Goal: Use online tool/utility: Utilize a website feature to perform a specific function

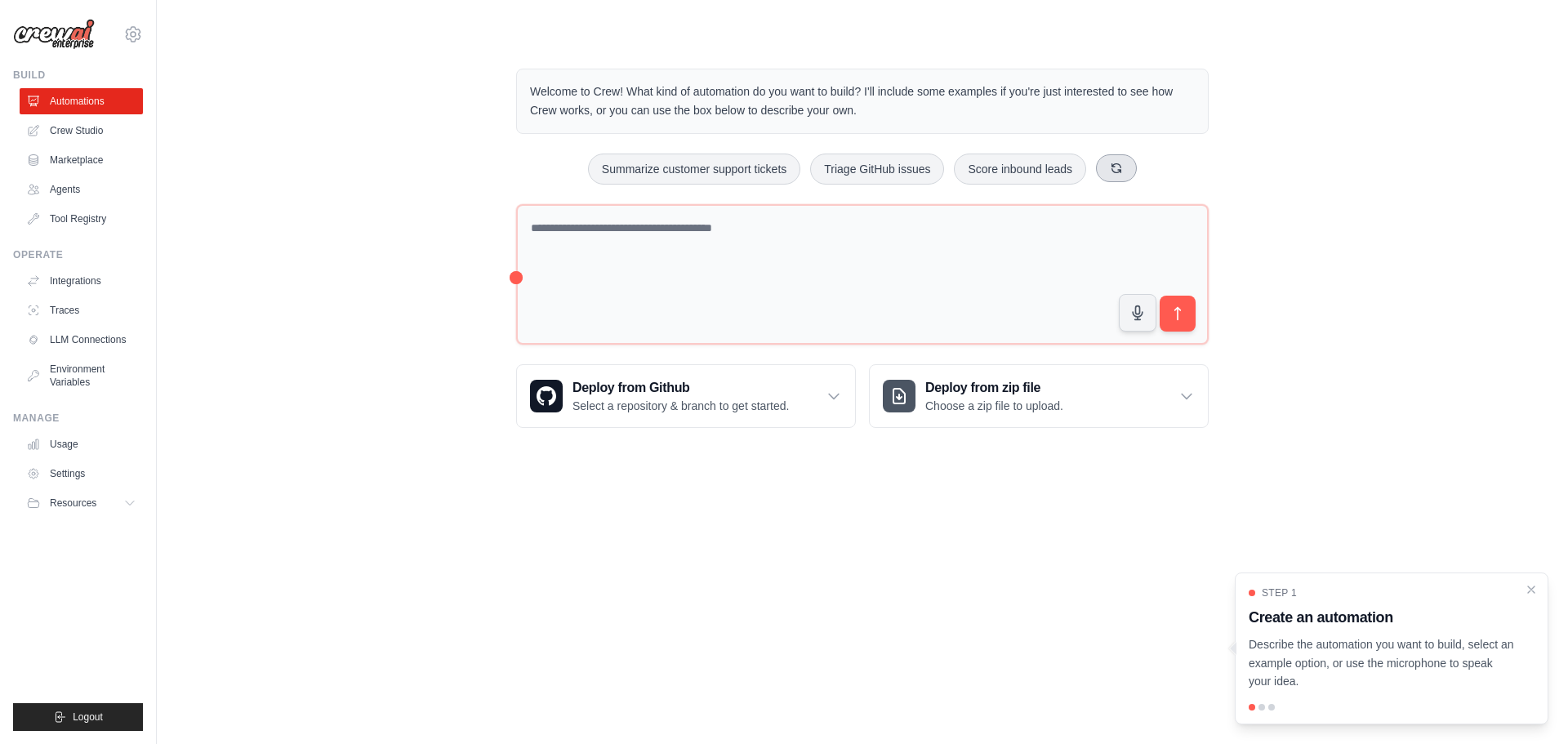
click at [1122, 164] on icon at bounding box center [1117, 168] width 9 height 9
click at [1000, 170] on button "Process invoices automatically" at bounding box center [1041, 169] width 184 height 31
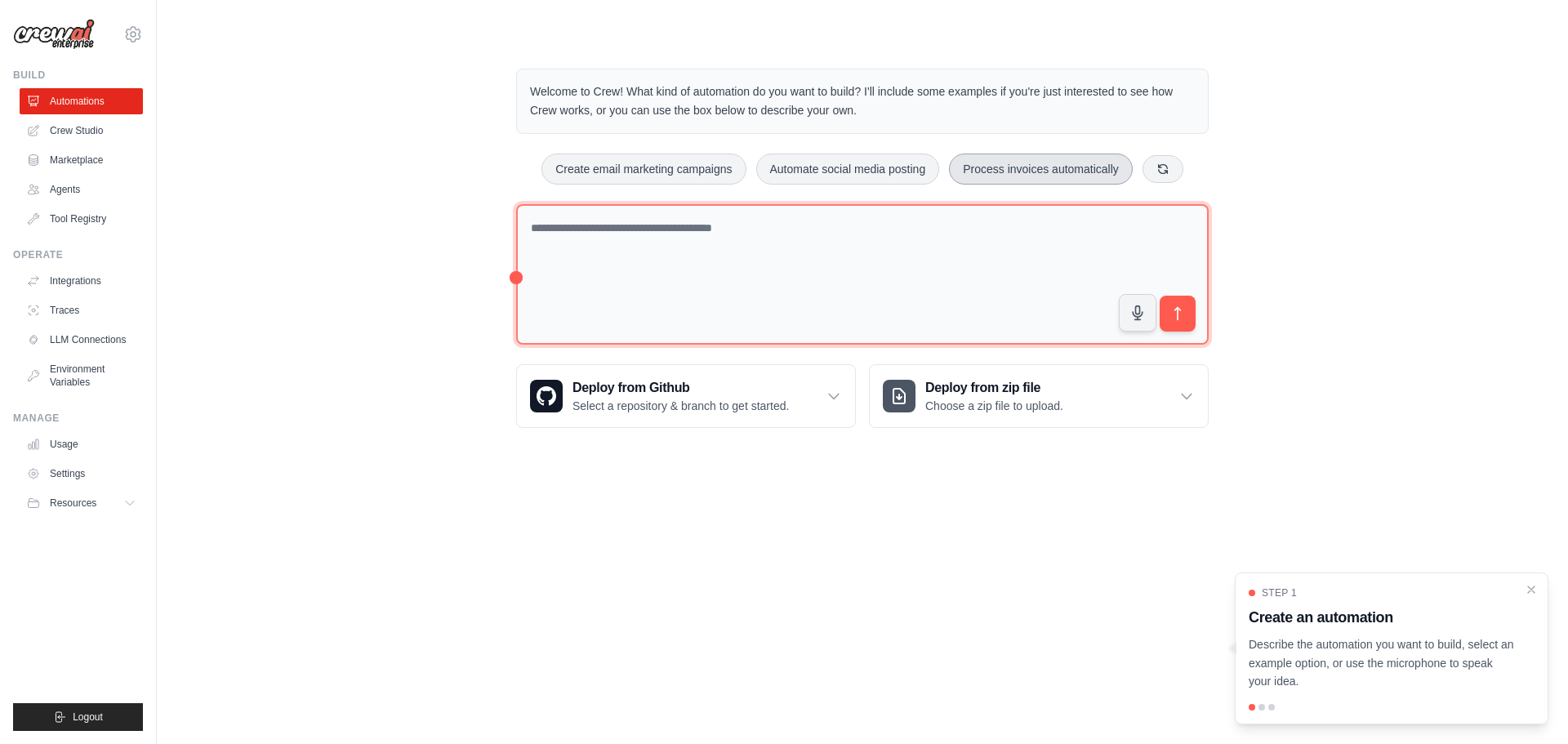
type textarea "**********"
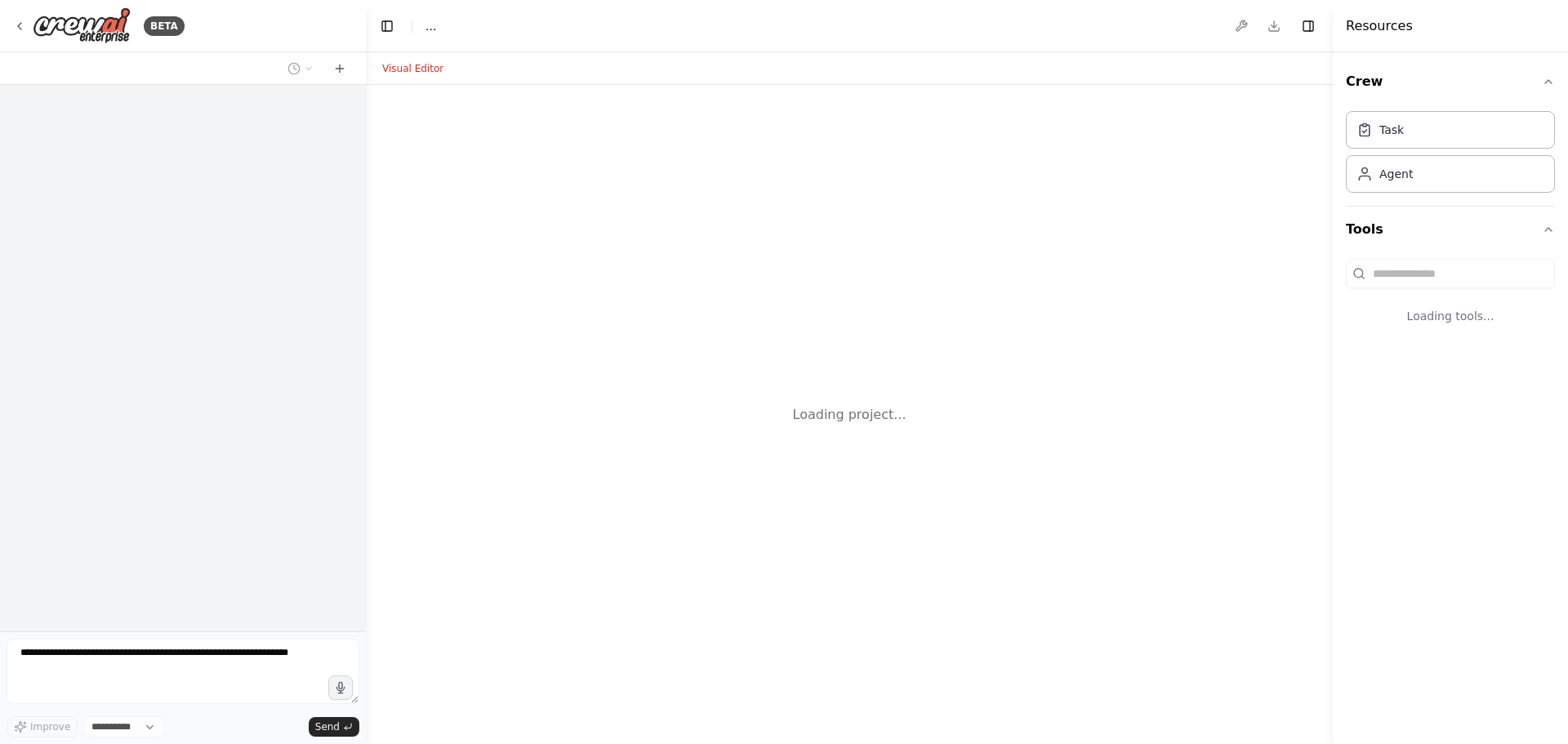
select select "****"
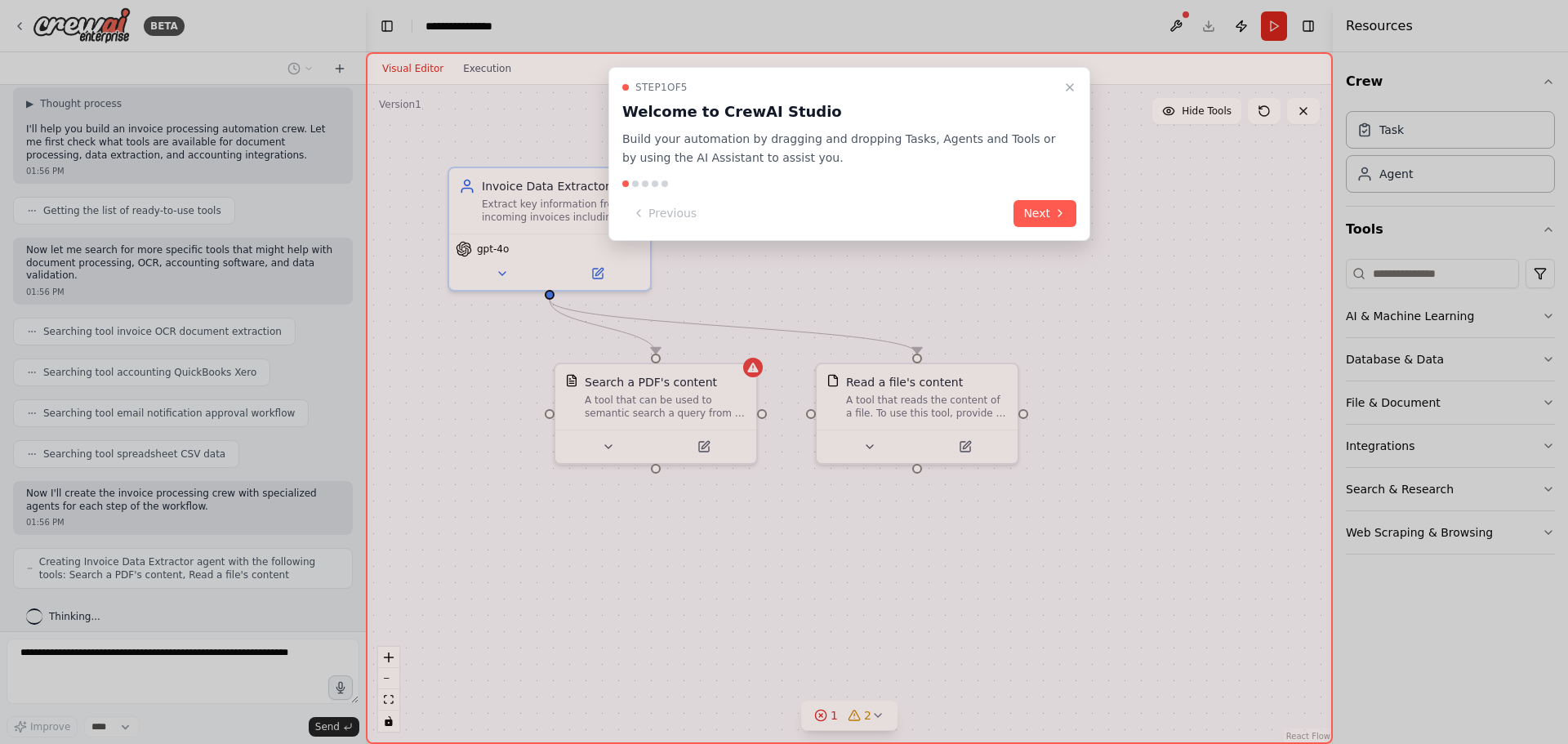
scroll to position [157, 0]
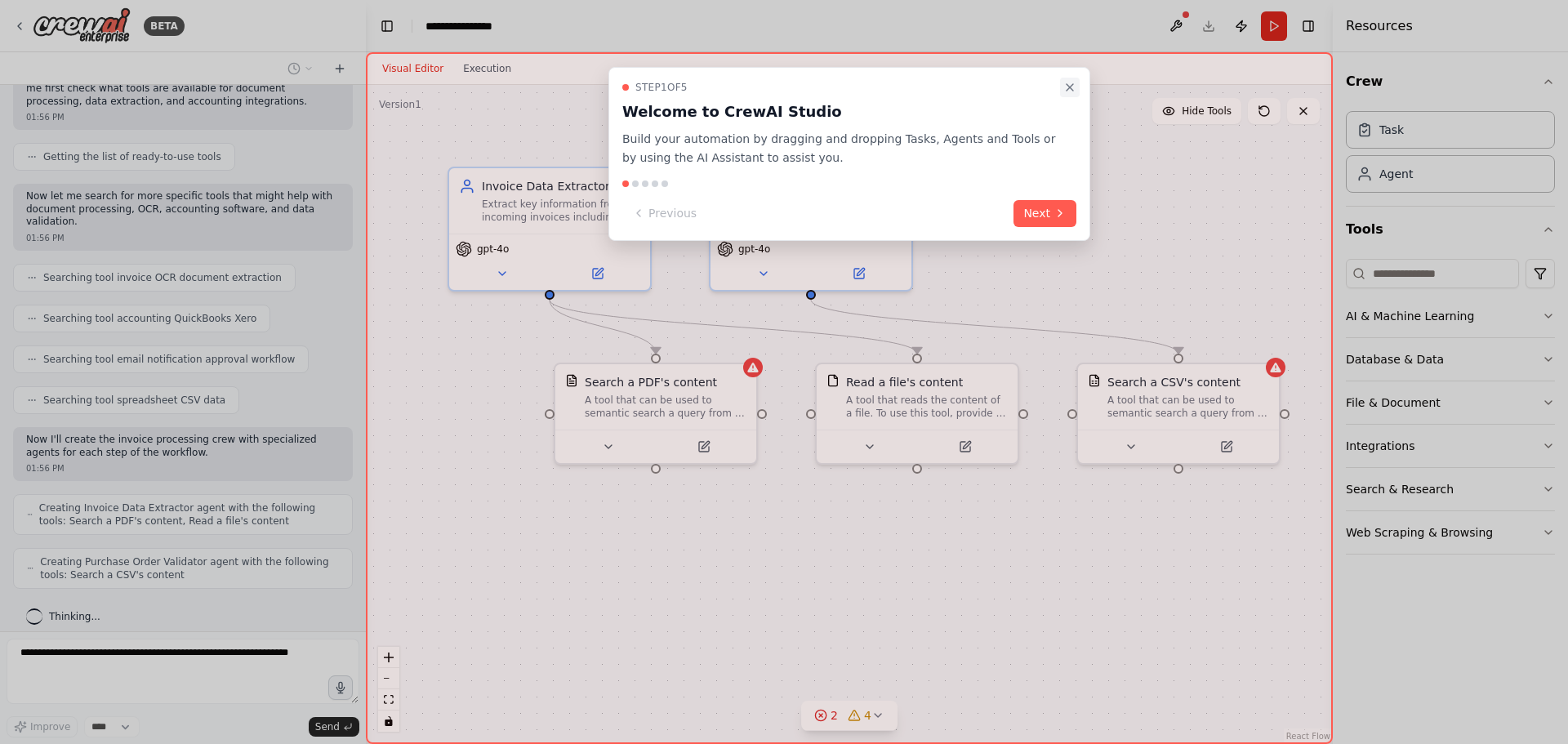
drag, startPoint x: 1075, startPoint y: 89, endPoint x: 1036, endPoint y: 113, distance: 45.8
click at [1074, 89] on icon "Close walkthrough" at bounding box center [1070, 87] width 13 height 13
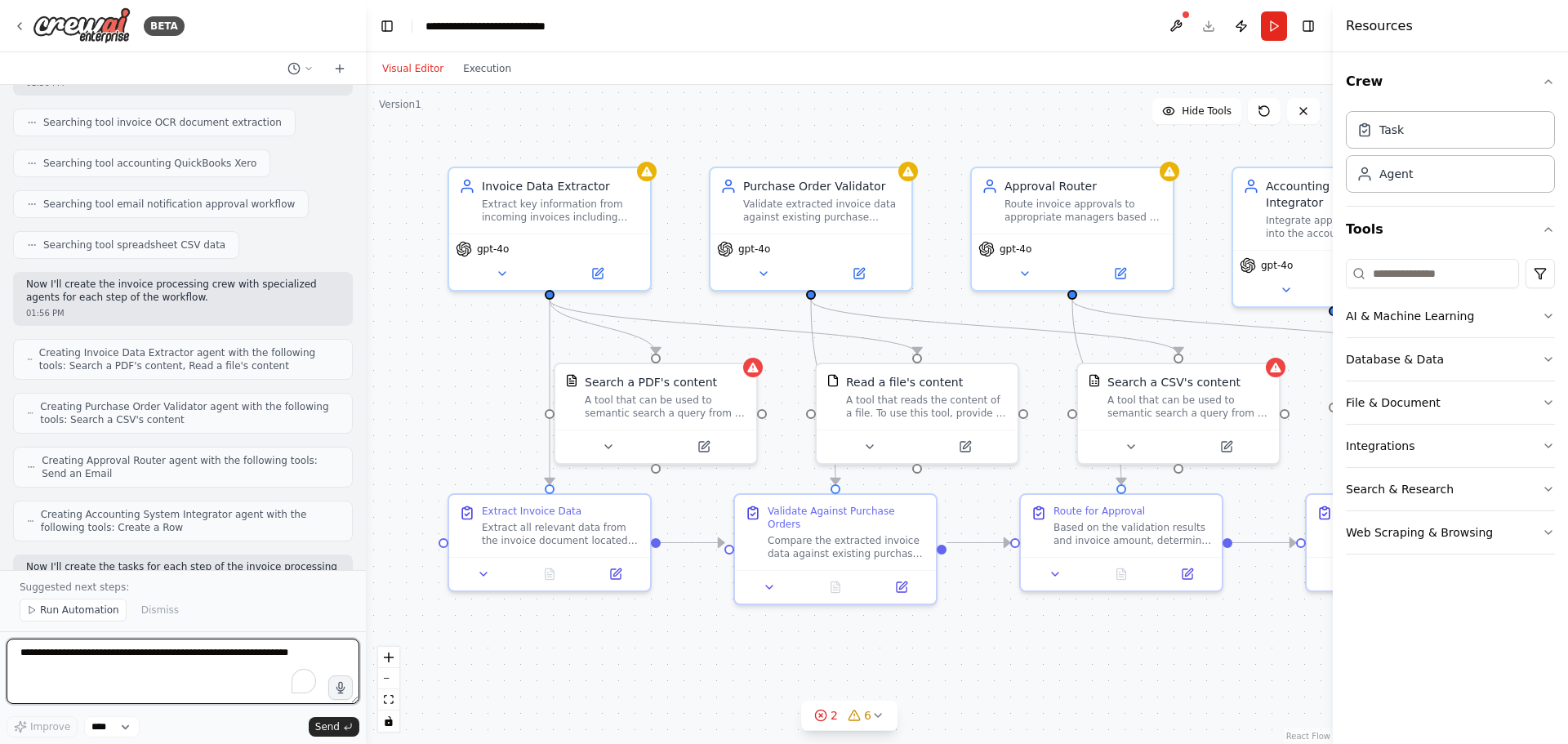
scroll to position [326, 0]
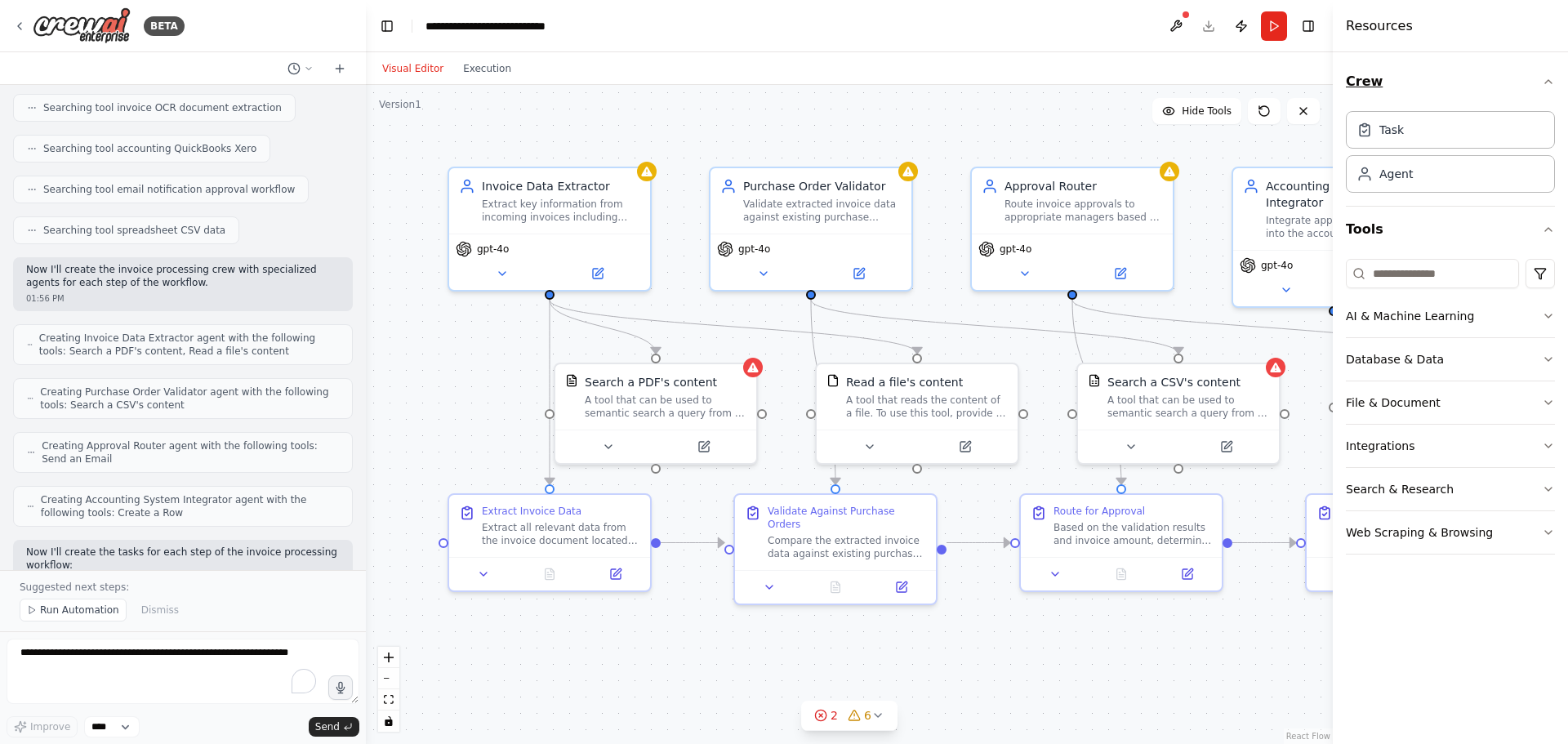
click at [1551, 82] on icon "button" at bounding box center [1549, 82] width 7 height 3
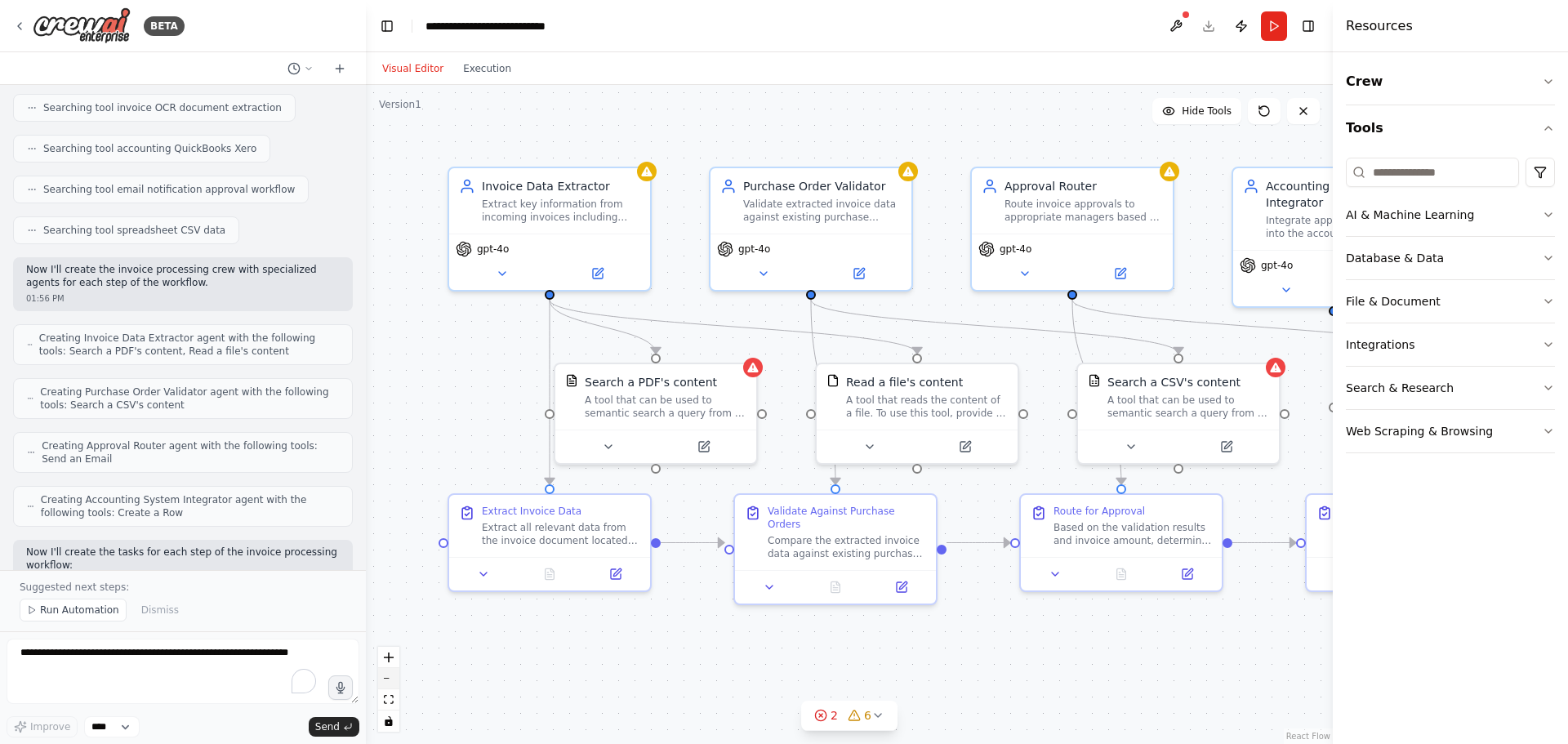
click at [387, 679] on icon "zoom out" at bounding box center [388, 679] width 10 height 2
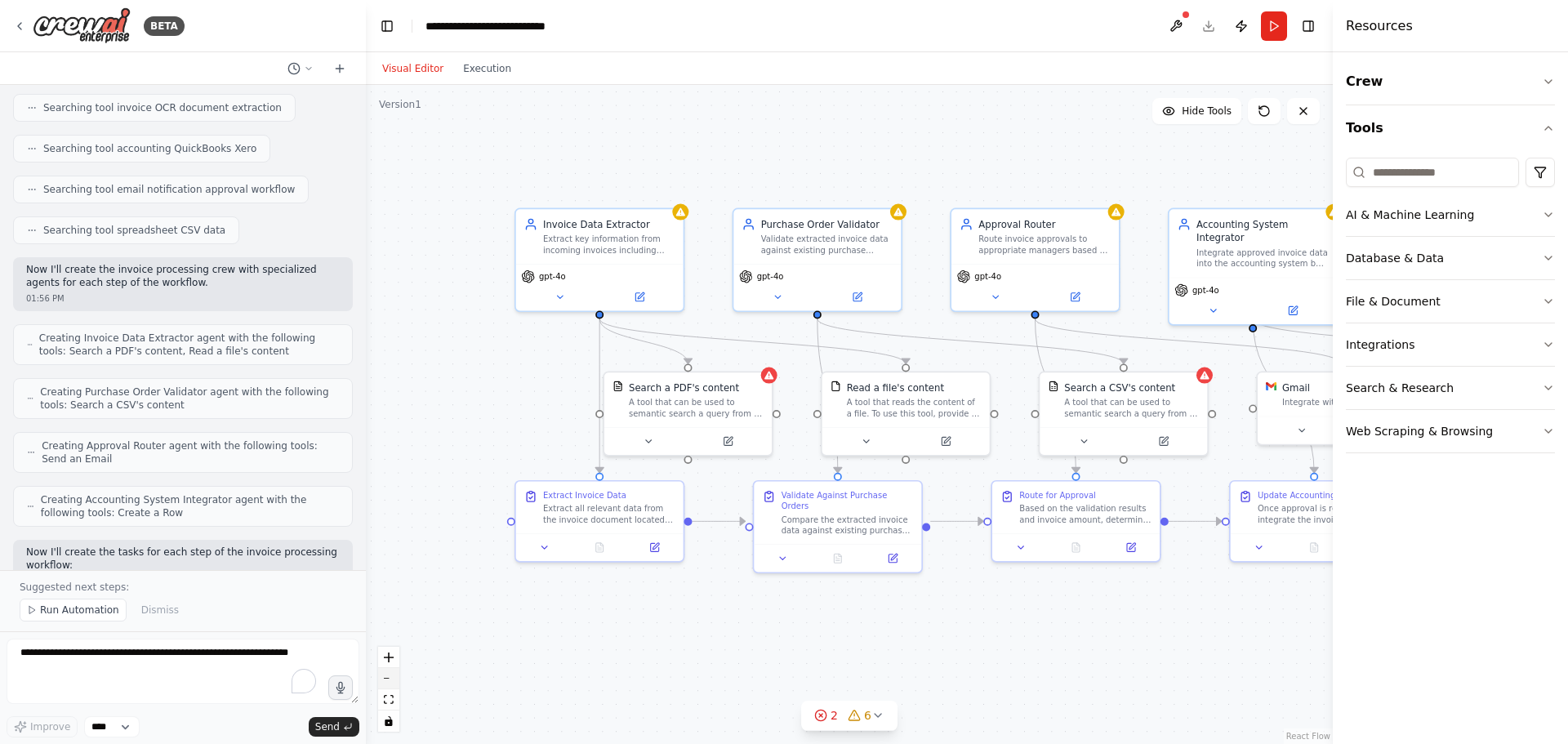
click at [387, 679] on icon "zoom out" at bounding box center [388, 679] width 10 height 2
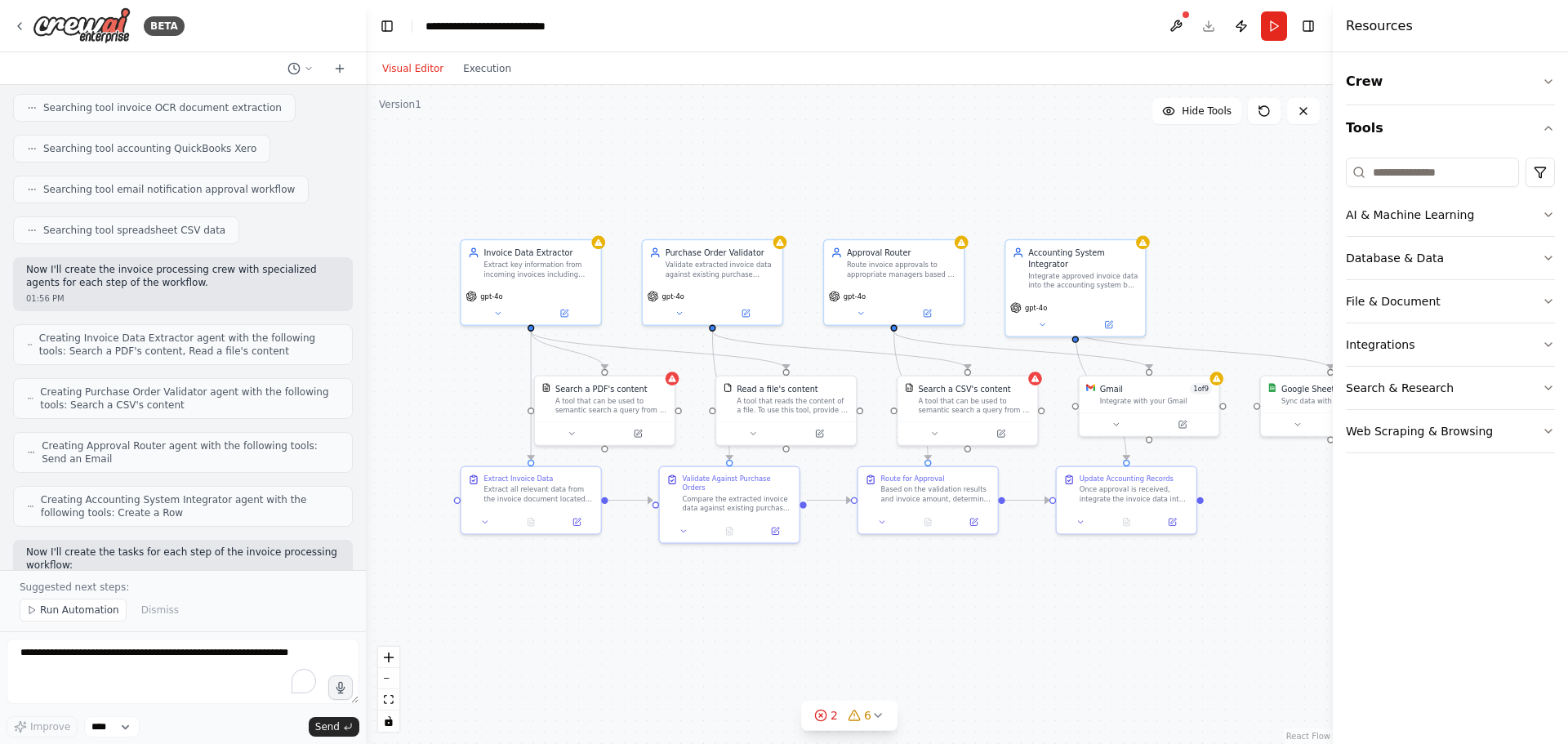
drag, startPoint x: 896, startPoint y: 696, endPoint x: 786, endPoint y: 693, distance: 110.0
click at [786, 693] on div ".deletable-edge-delete-btn { width: 20px; height: 20px; border: 0px solid #ffff…" at bounding box center [849, 414] width 967 height 659
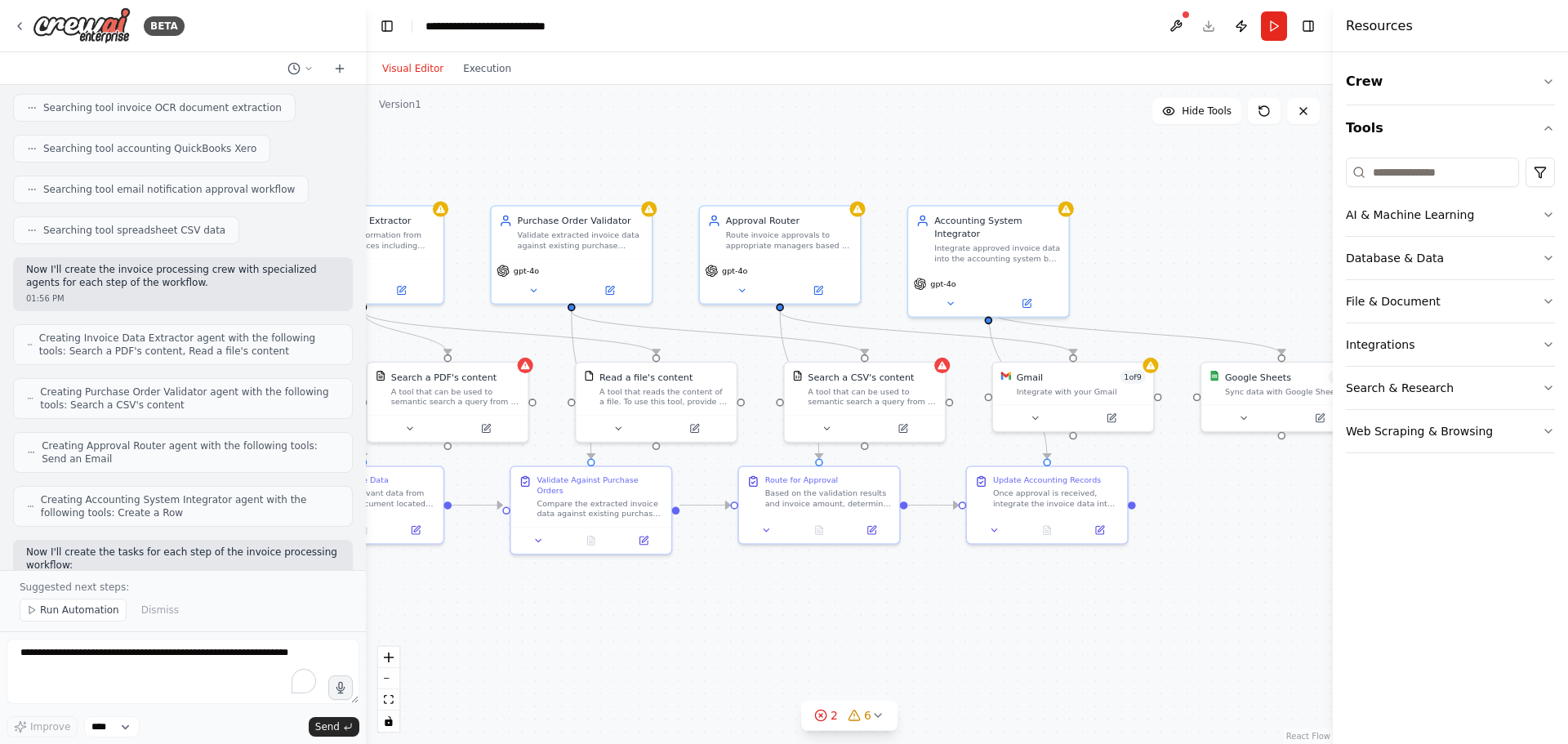
drag, startPoint x: 1042, startPoint y: 562, endPoint x: 829, endPoint y: 570, distance: 213.2
click at [829, 570] on div ".deletable-edge-delete-btn { width: 20px; height: 20px; border: 0px solid #ffff…" at bounding box center [849, 414] width 967 height 659
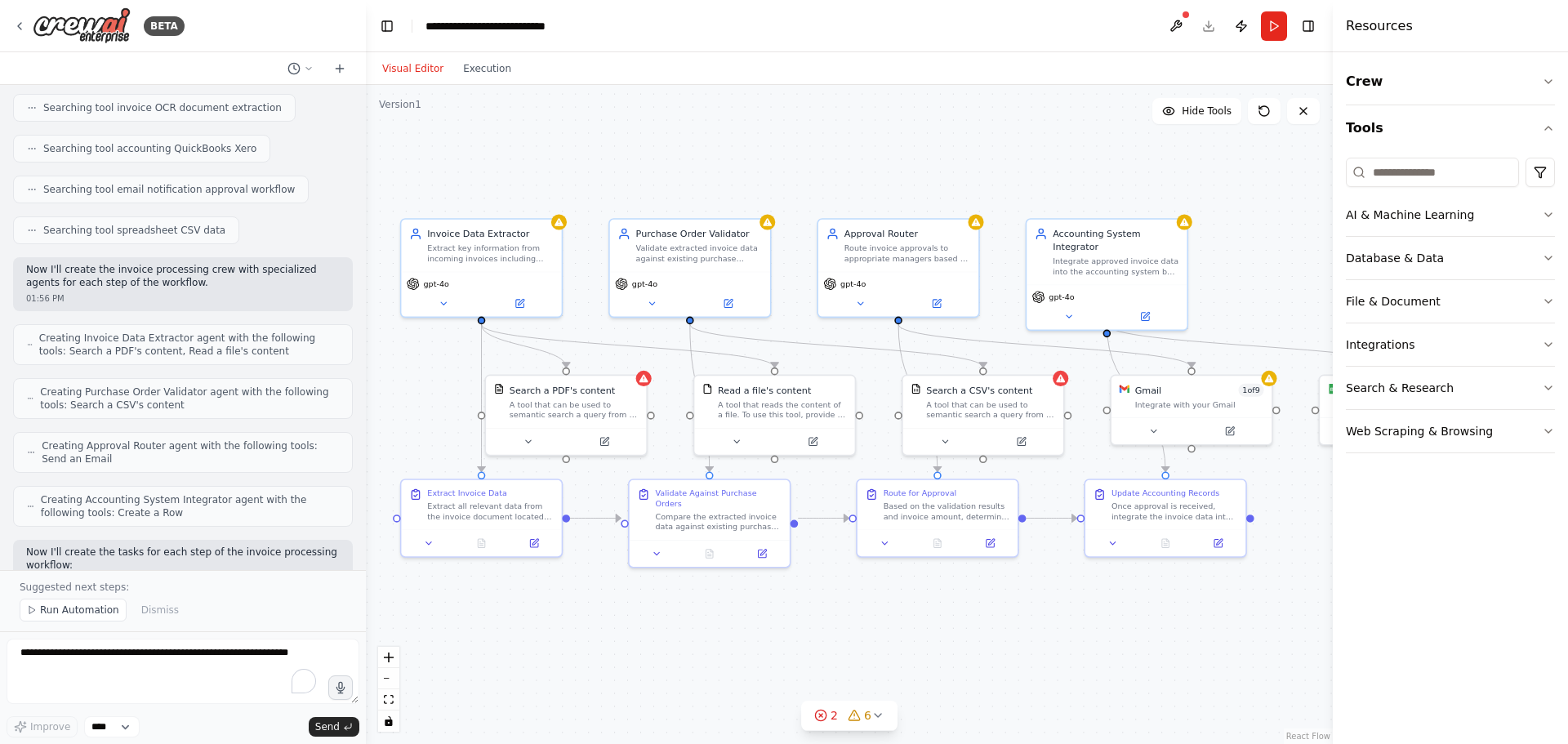
drag, startPoint x: 1064, startPoint y: 572, endPoint x: 1183, endPoint y: 585, distance: 119.7
click at [1183, 585] on div ".deletable-edge-delete-btn { width: 20px; height: 20px; border: 0px solid #ffff…" at bounding box center [849, 414] width 967 height 659
click at [69, 611] on span "Run Automation" at bounding box center [79, 609] width 79 height 13
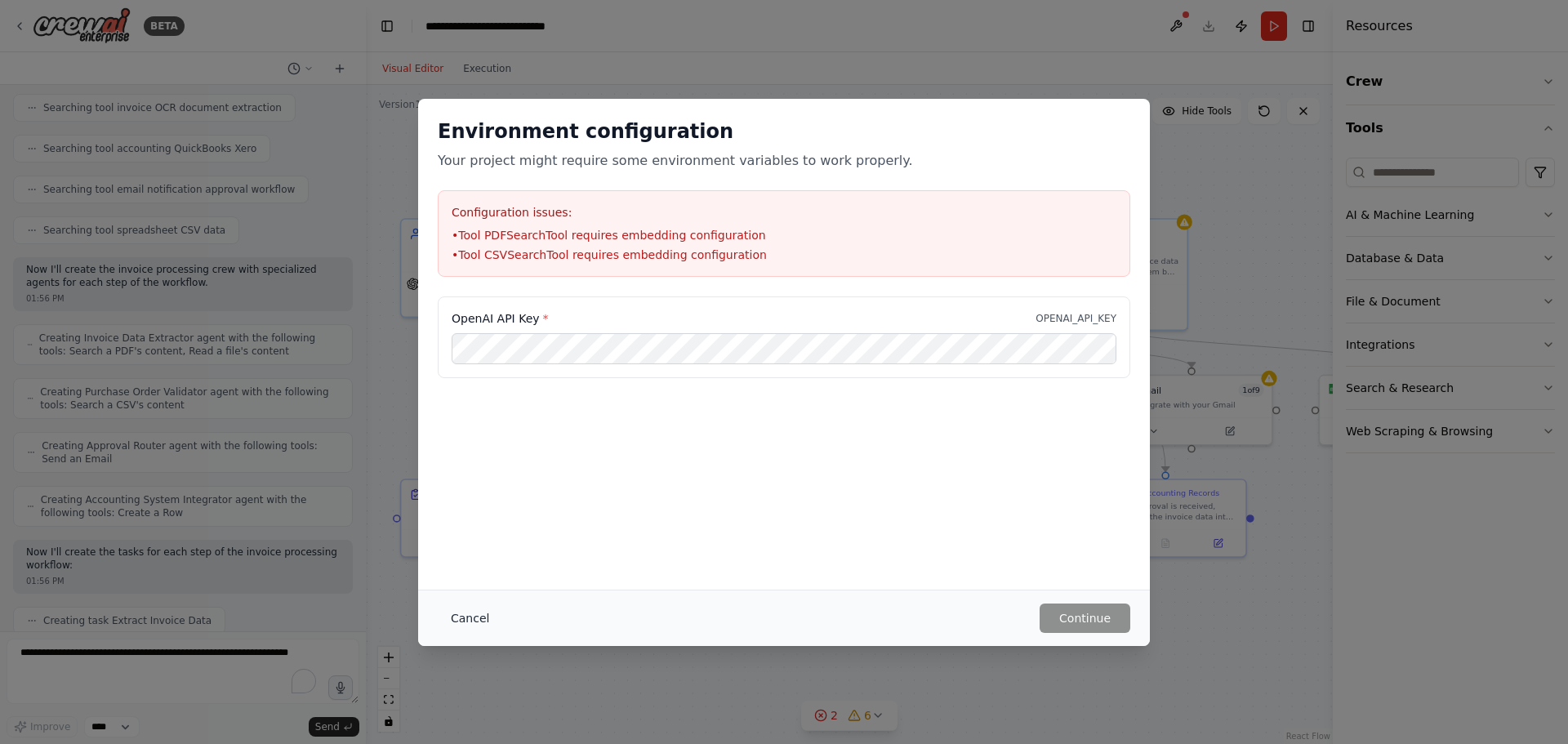
click at [472, 622] on button "Cancel" at bounding box center [470, 618] width 64 height 30
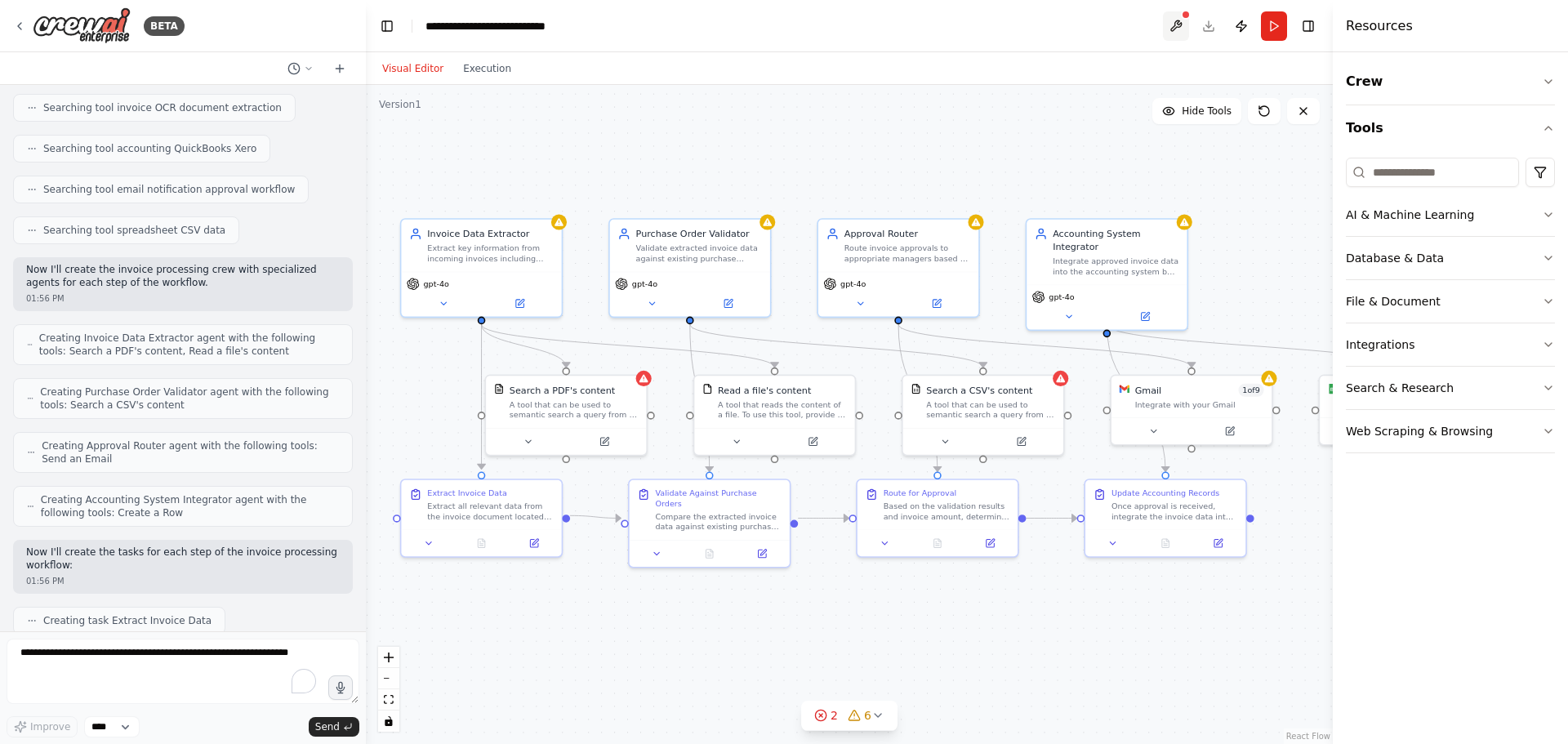
click at [1173, 22] on button at bounding box center [1176, 26] width 26 height 30
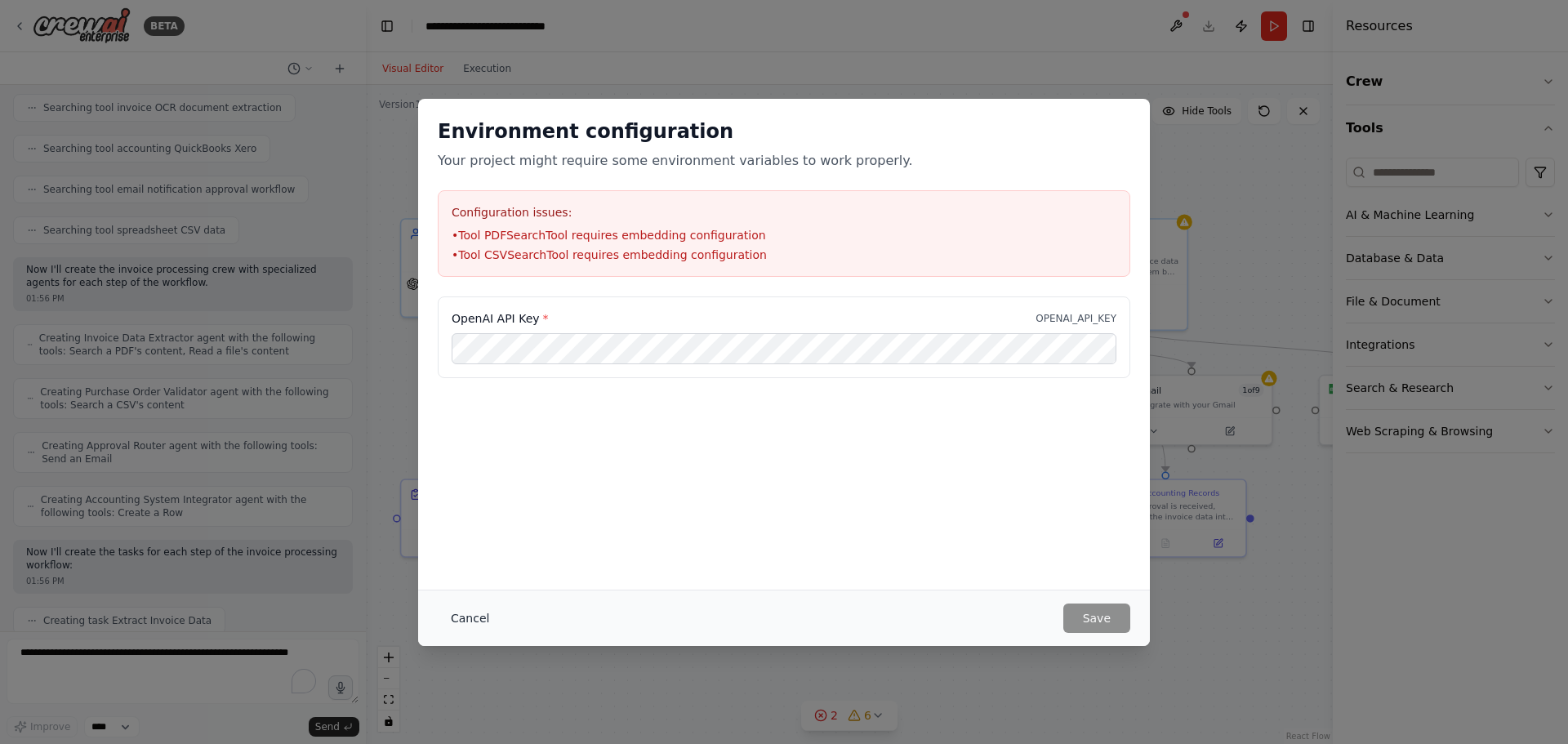
click at [464, 614] on button "Cancel" at bounding box center [470, 618] width 64 height 30
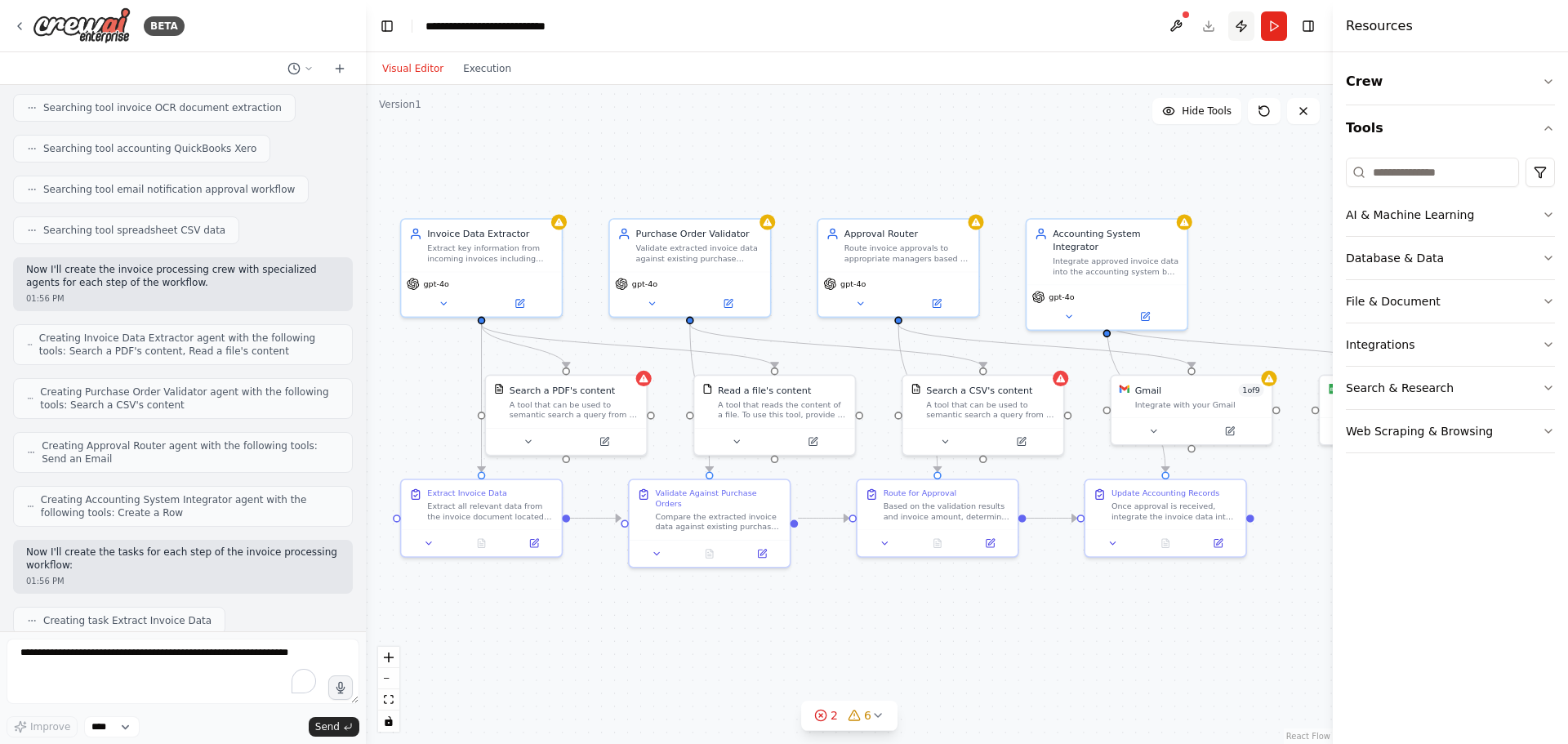
click at [1243, 23] on button "Publish" at bounding box center [1242, 26] width 26 height 30
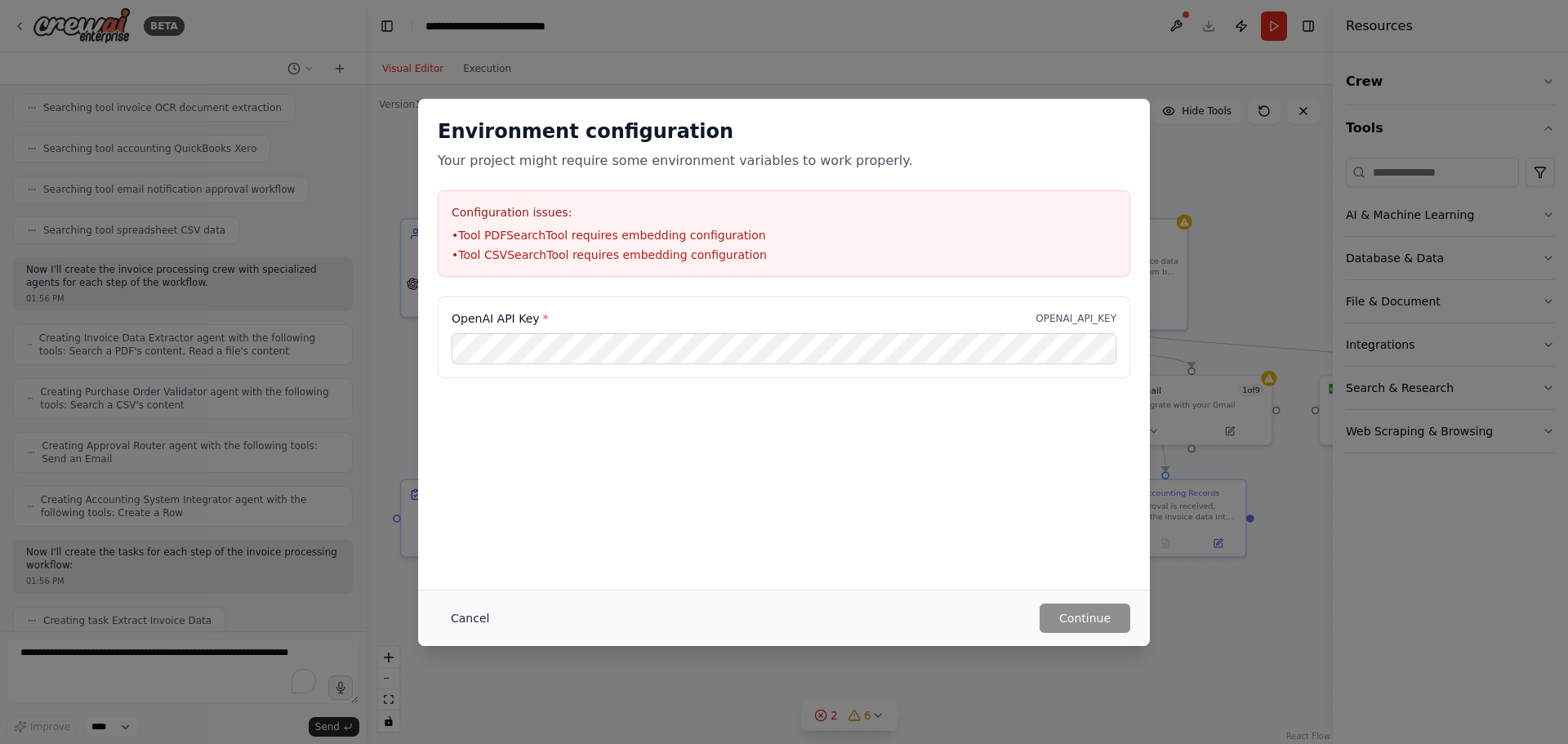
click at [475, 607] on button "Cancel" at bounding box center [470, 618] width 64 height 30
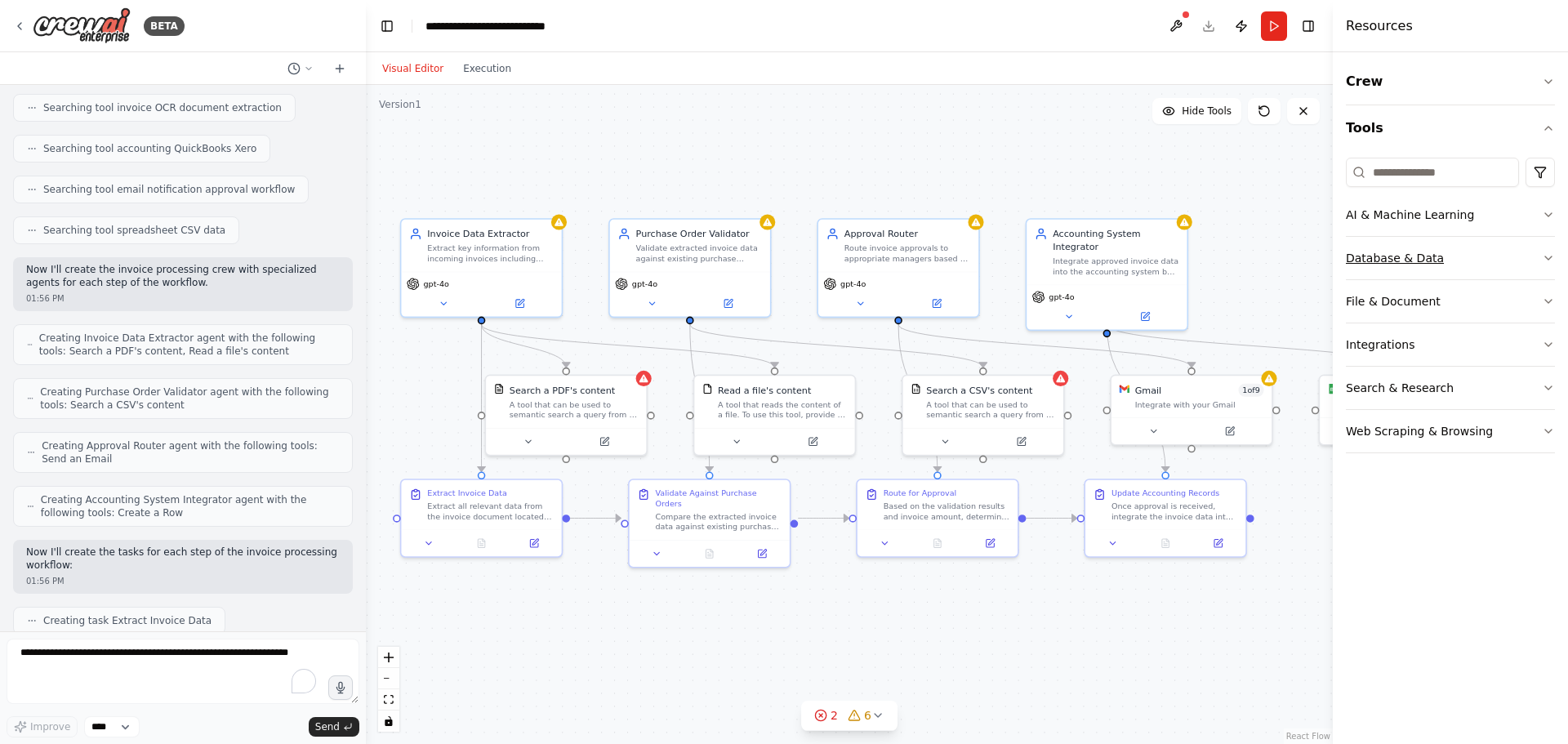
click at [1545, 258] on icon "button" at bounding box center [1548, 258] width 13 height 13
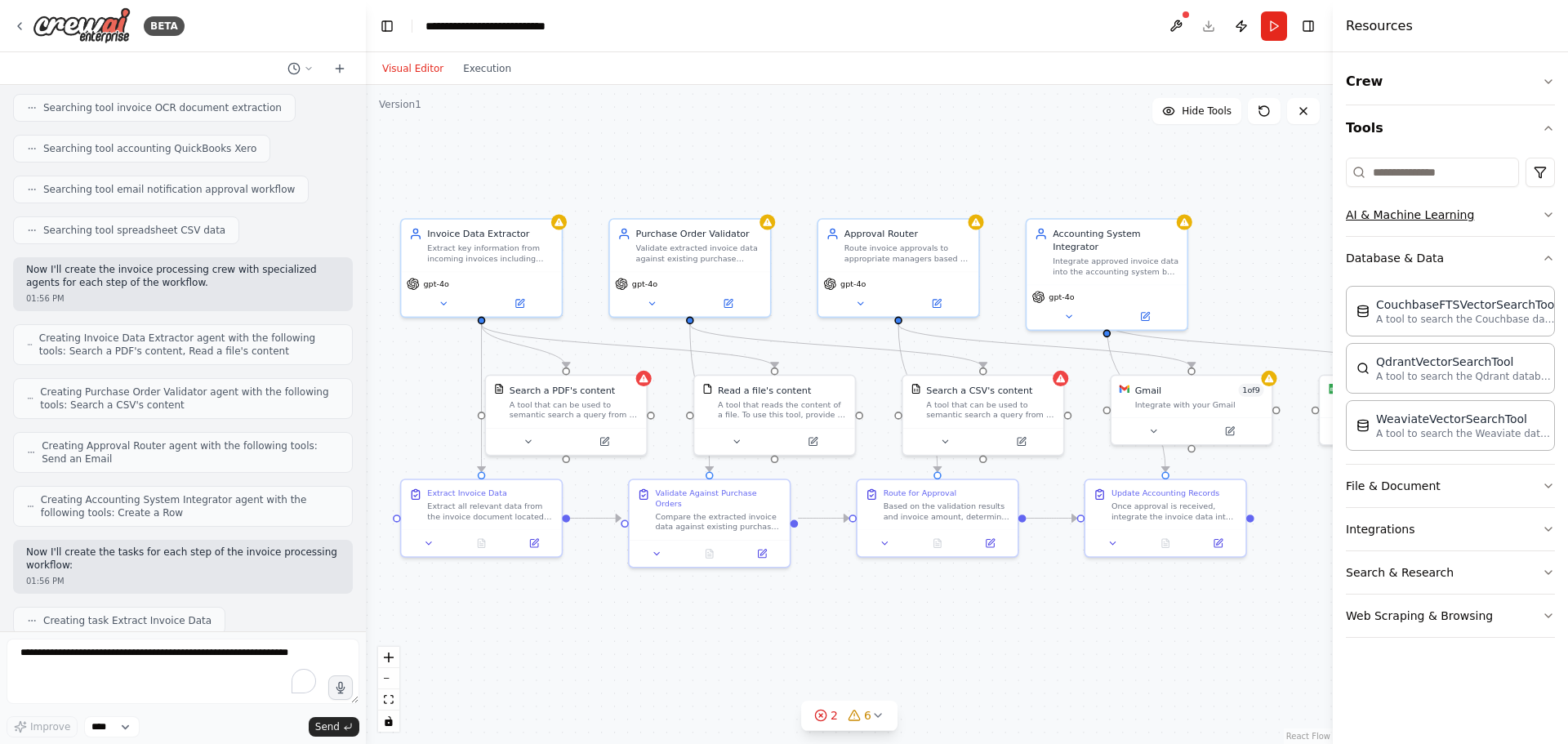
click at [1547, 215] on icon "button" at bounding box center [1548, 214] width 13 height 13
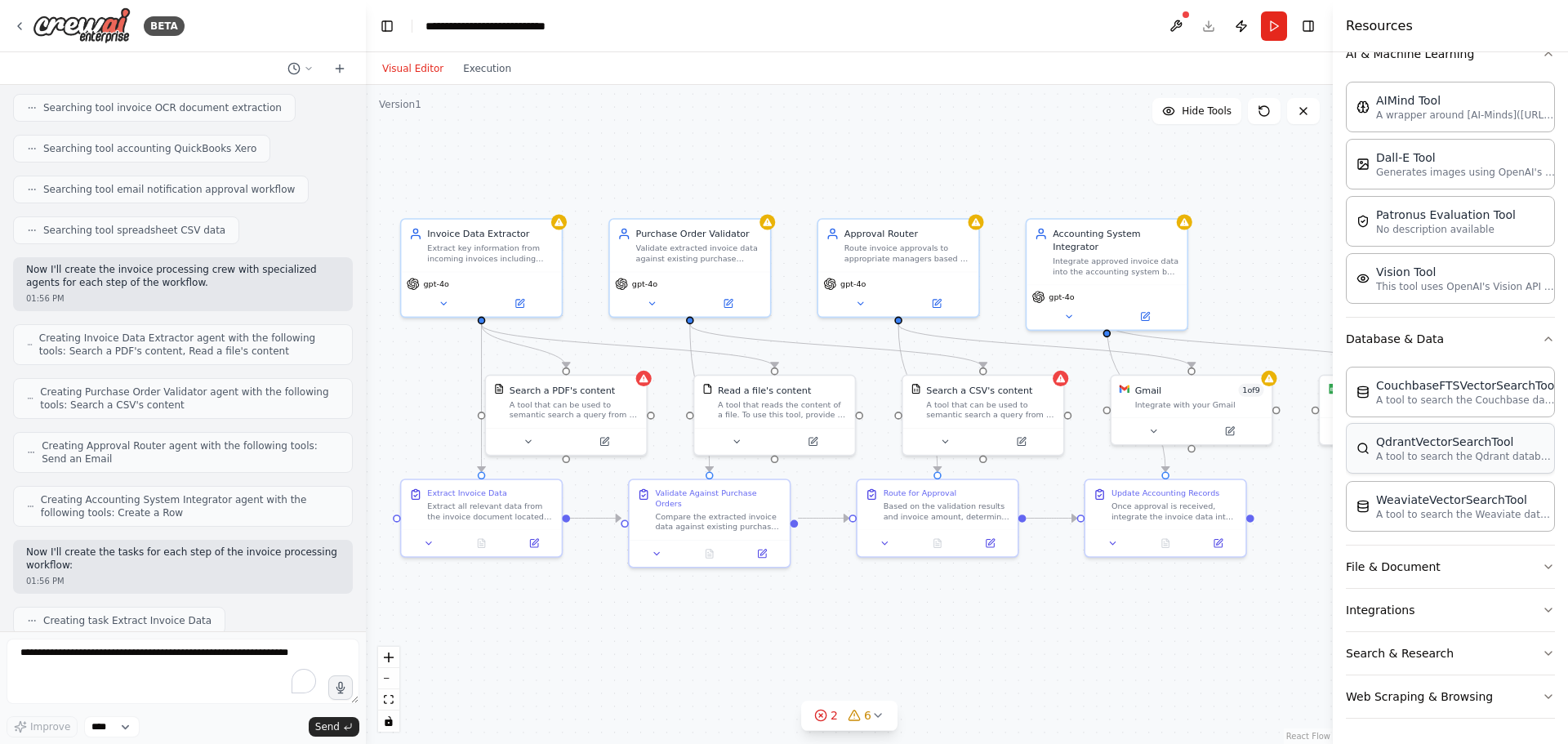
scroll to position [161, 0]
click at [1477, 563] on button "File & Document" at bounding box center [1450, 566] width 209 height 43
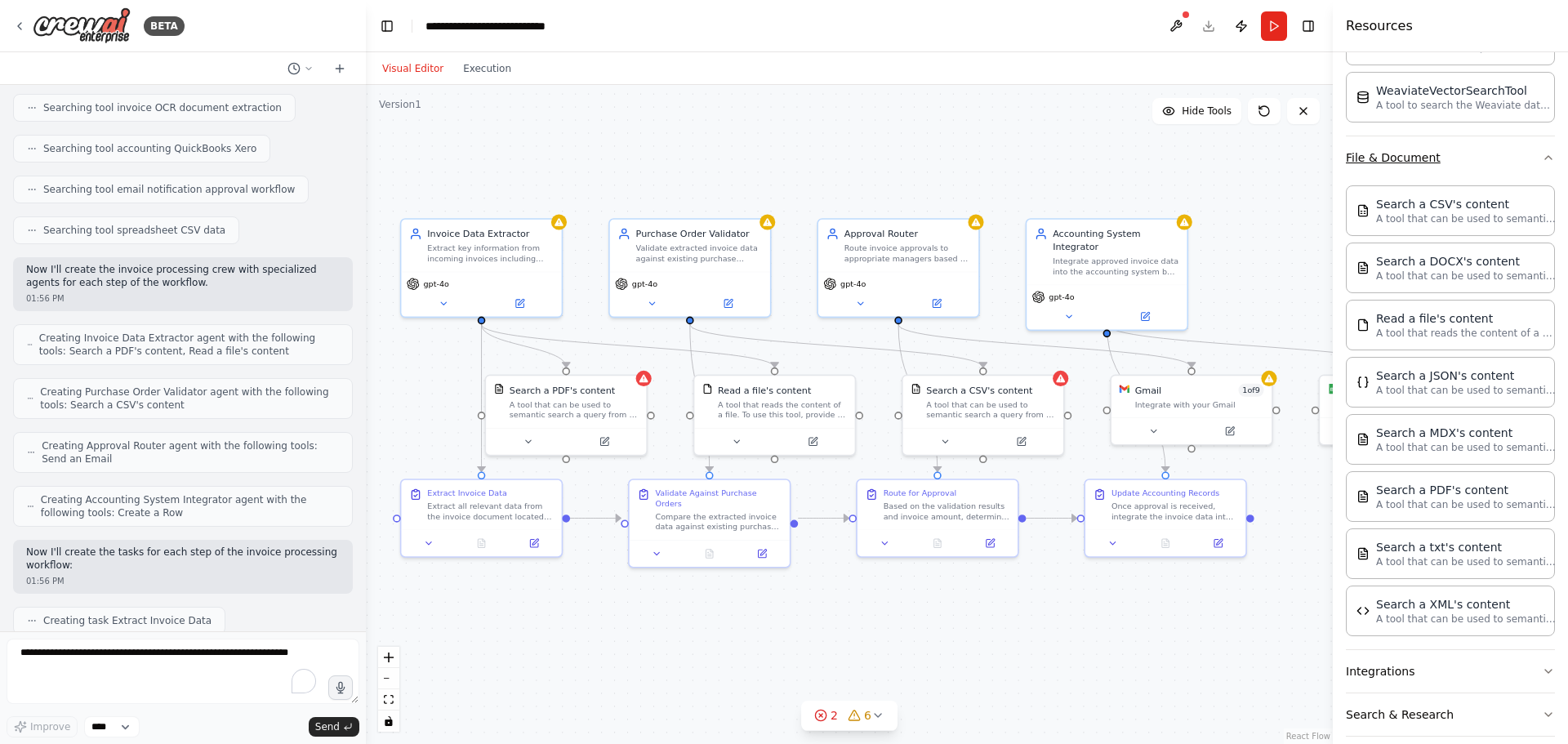
scroll to position [632, 0]
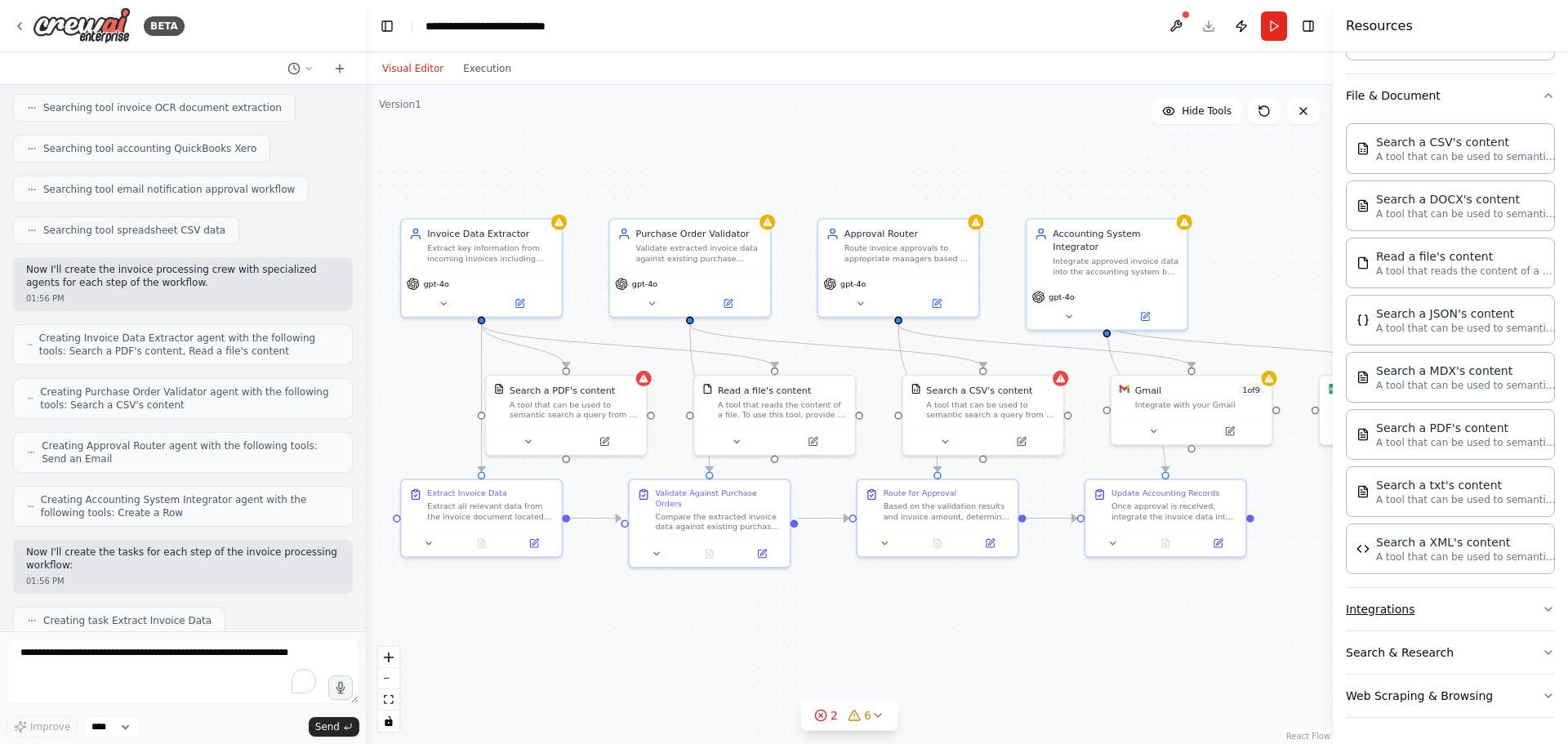
click at [1463, 617] on button "Integrations" at bounding box center [1450, 609] width 209 height 43
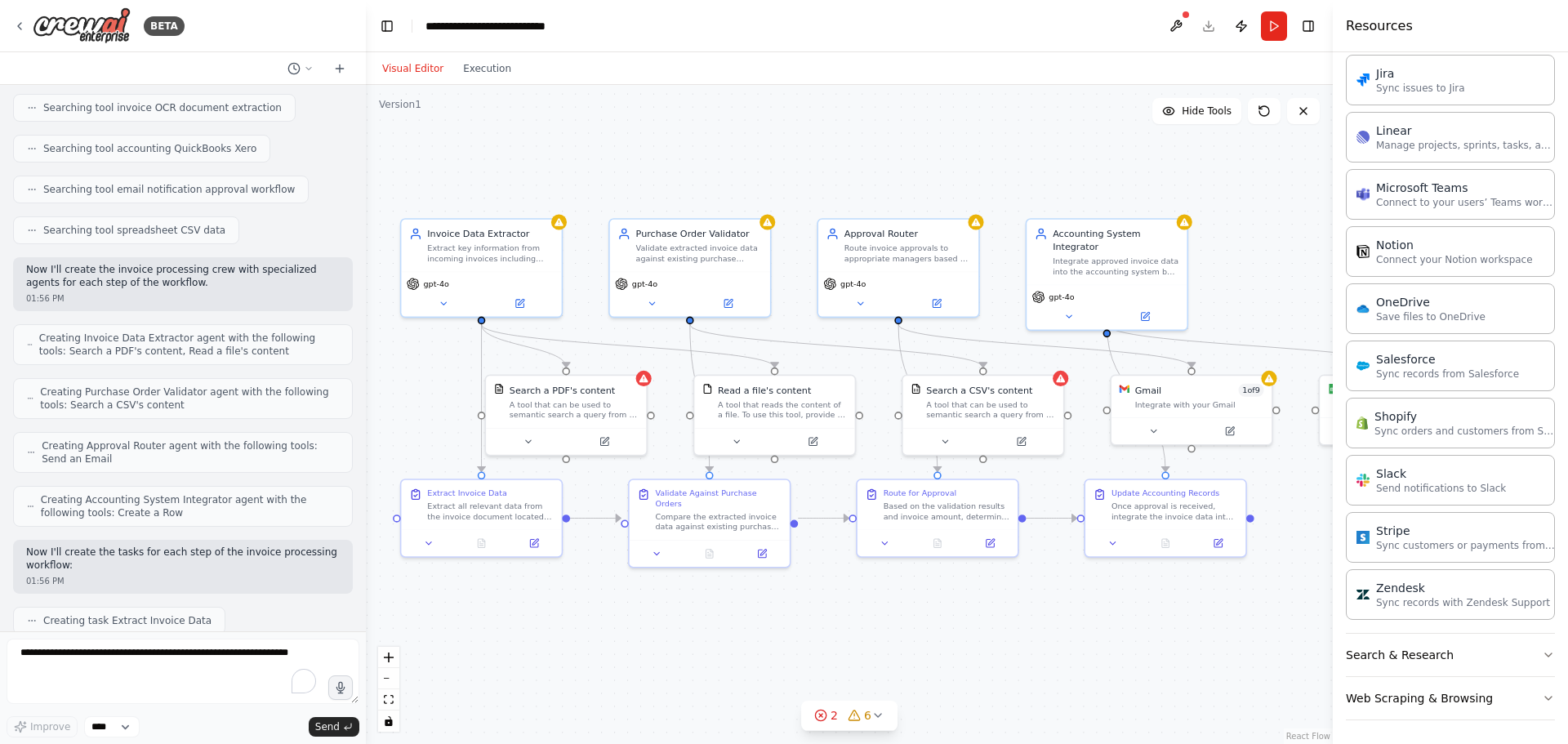
scroll to position [1788, 0]
click at [1461, 655] on button "Search & Research" at bounding box center [1450, 652] width 209 height 43
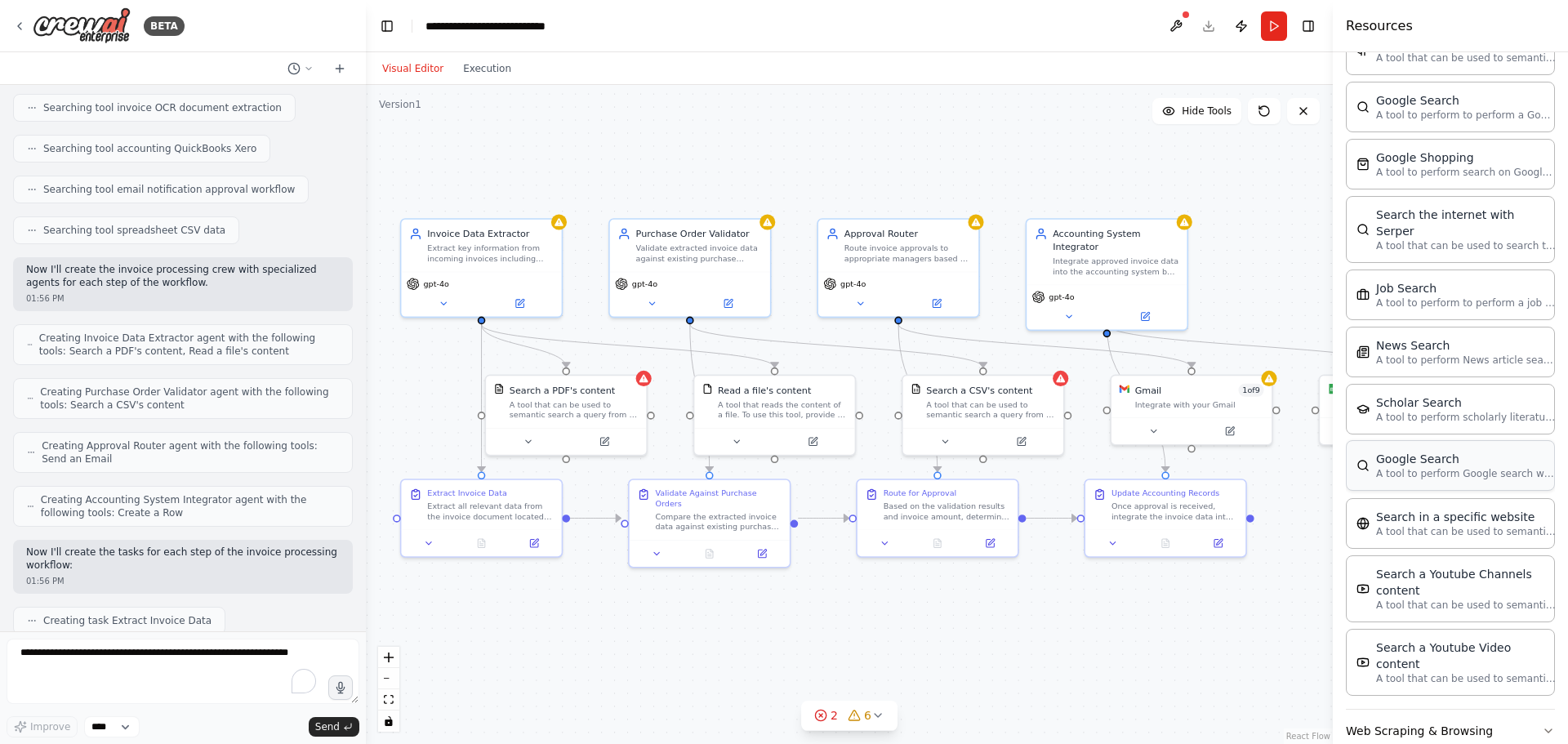
scroll to position [2618, 0]
click at [1432, 708] on button "Web Scraping & Browsing" at bounding box center [1450, 728] width 209 height 43
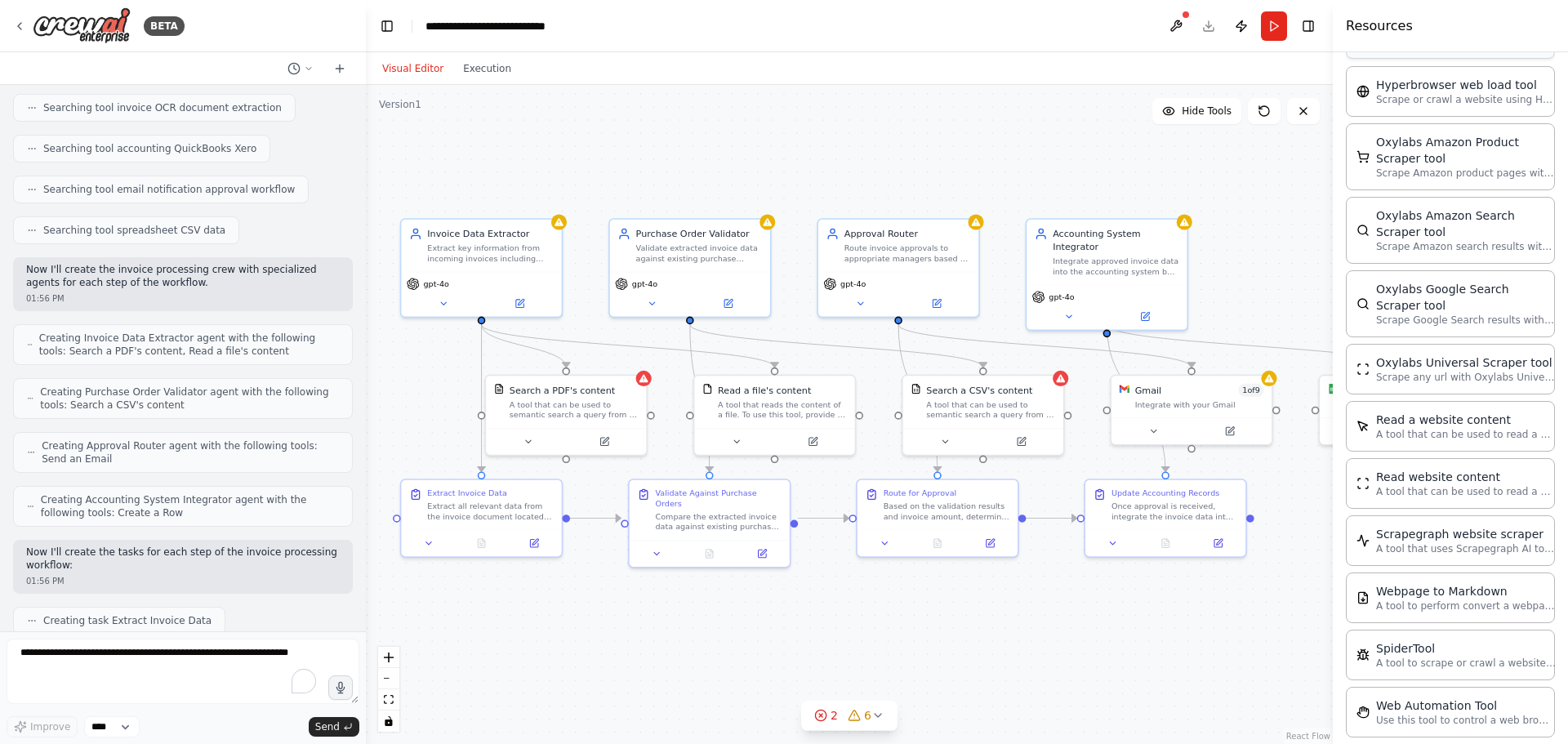
scroll to position [3539, 0]
click at [946, 506] on div "Based on the validation results and invoice amount, determine the appropriate a…" at bounding box center [947, 509] width 127 height 21
click at [1054, 600] on div ".deletable-edge-delete-btn { width: 20px; height: 20px; border: 0px solid #ffff…" at bounding box center [849, 414] width 967 height 659
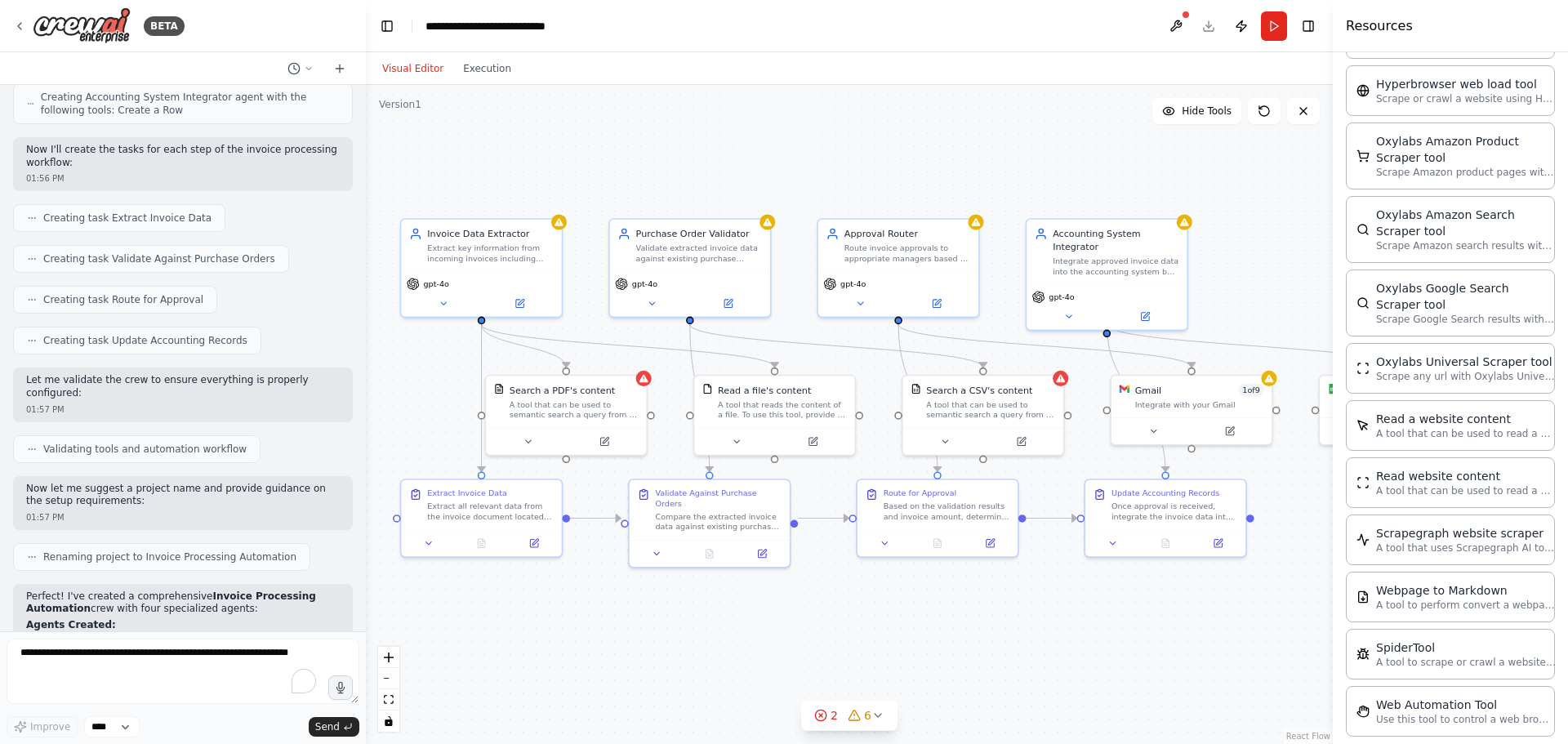
scroll to position [735, 0]
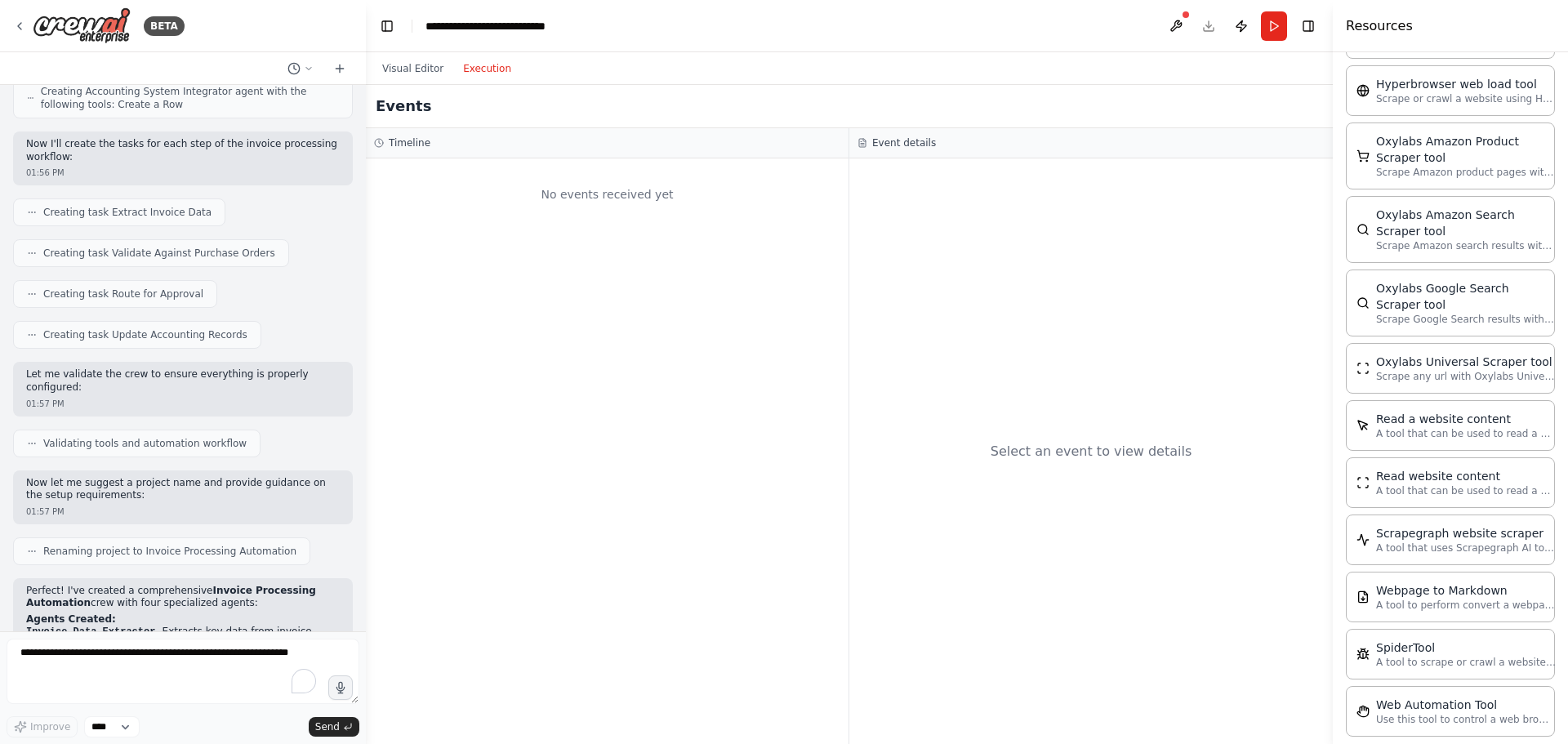
click at [462, 70] on button "Execution" at bounding box center [487, 69] width 68 height 20
click at [407, 66] on button "Visual Editor" at bounding box center [412, 69] width 81 height 20
